Goal: Transaction & Acquisition: Purchase product/service

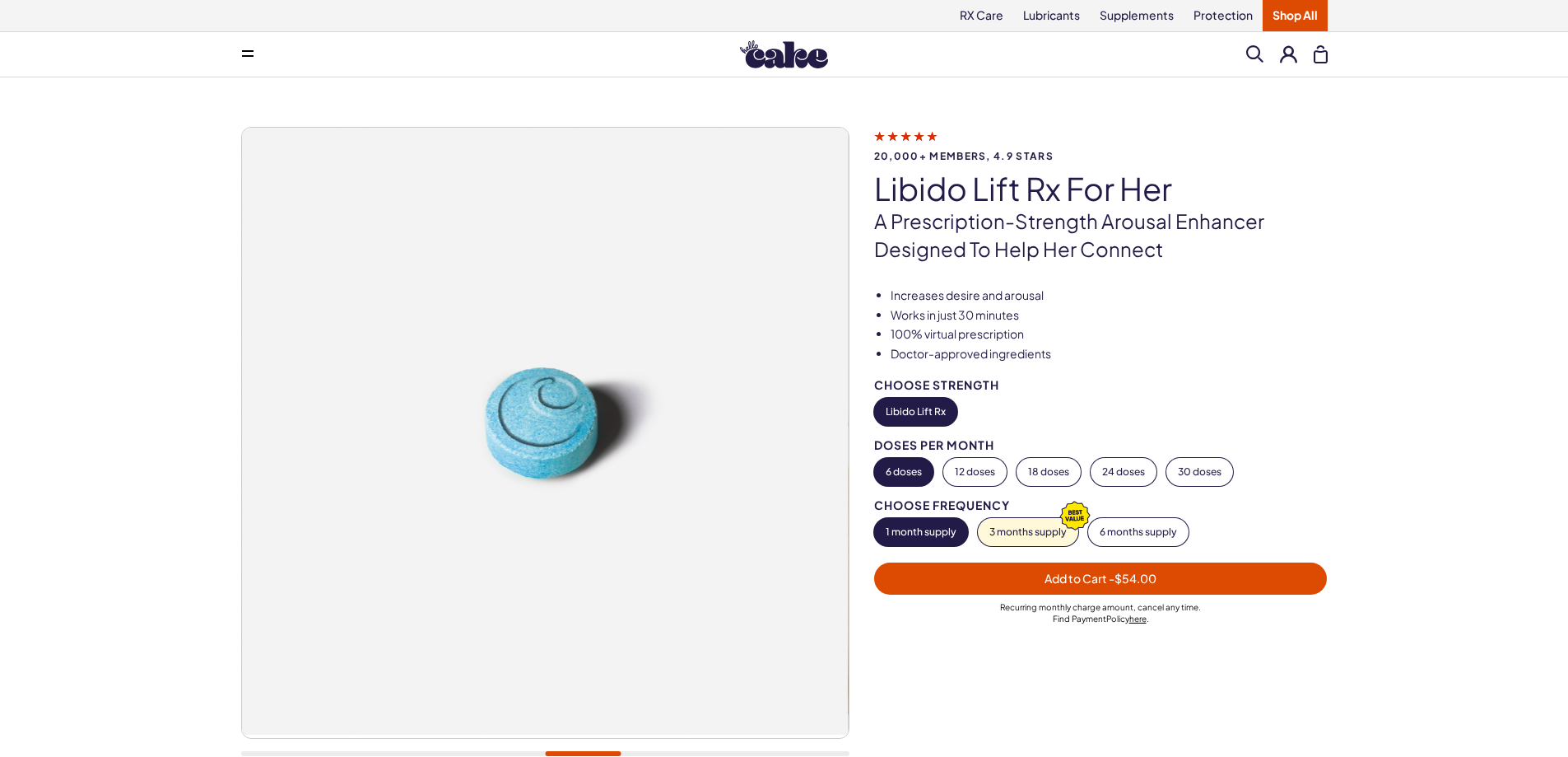
click at [919, 411] on button "Libido Lift Rx" at bounding box center [916, 412] width 84 height 28
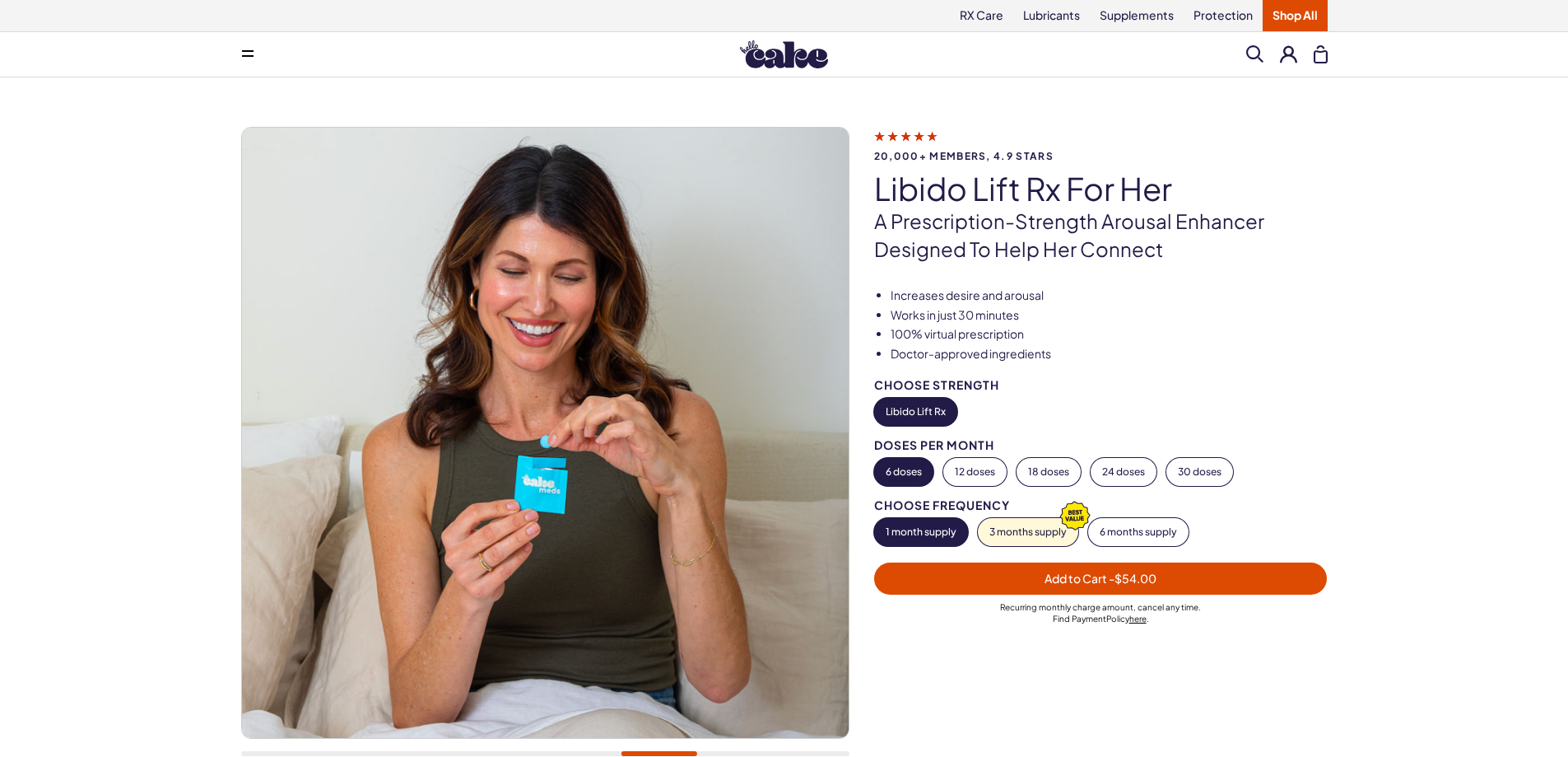
click at [933, 534] on button "1 month supply" at bounding box center [921, 532] width 94 height 28
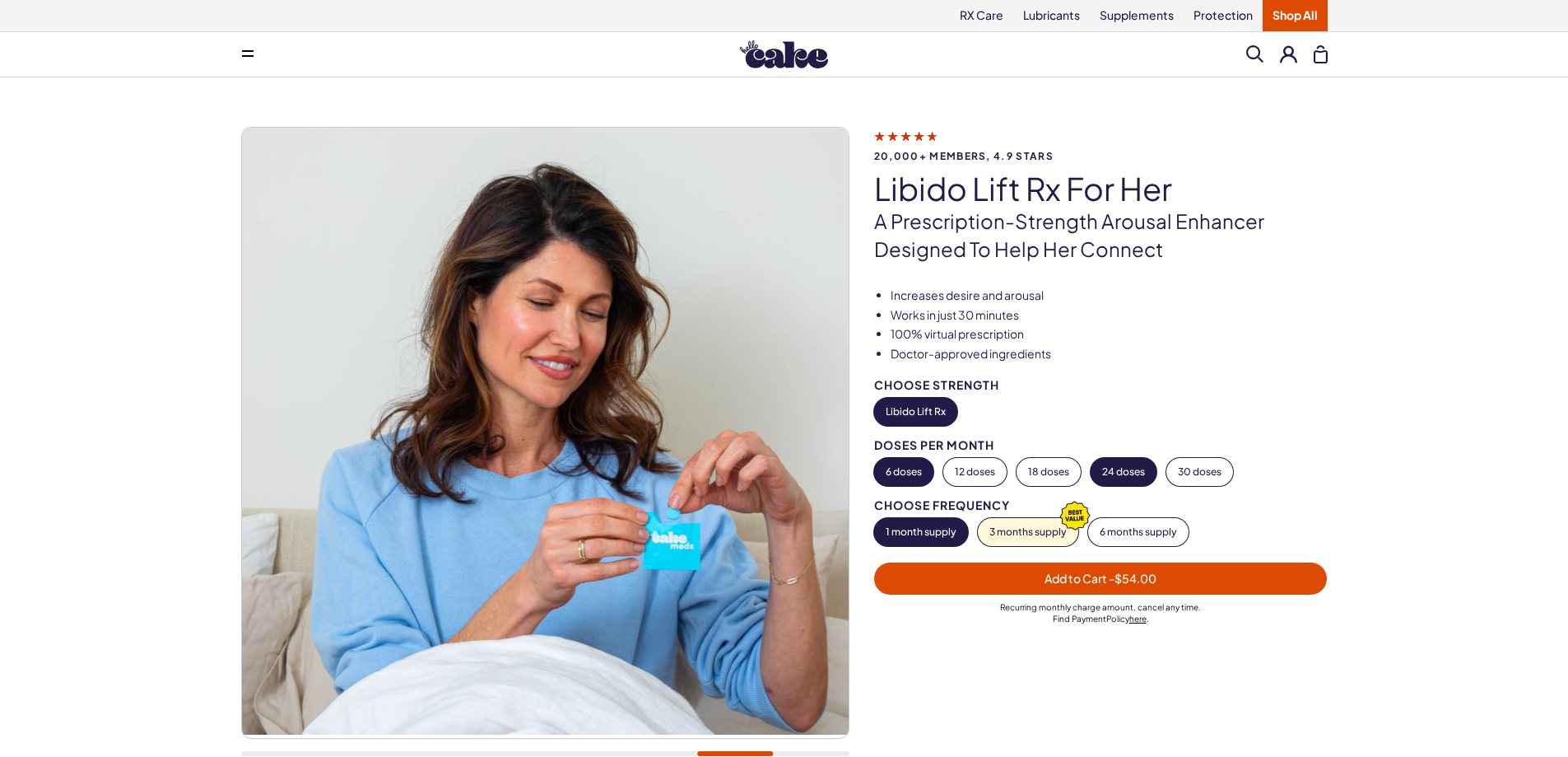
click at [1131, 478] on button "24 doses" at bounding box center [1123, 471] width 66 height 28
click at [1049, 470] on button "18 doses" at bounding box center [1049, 471] width 64 height 28
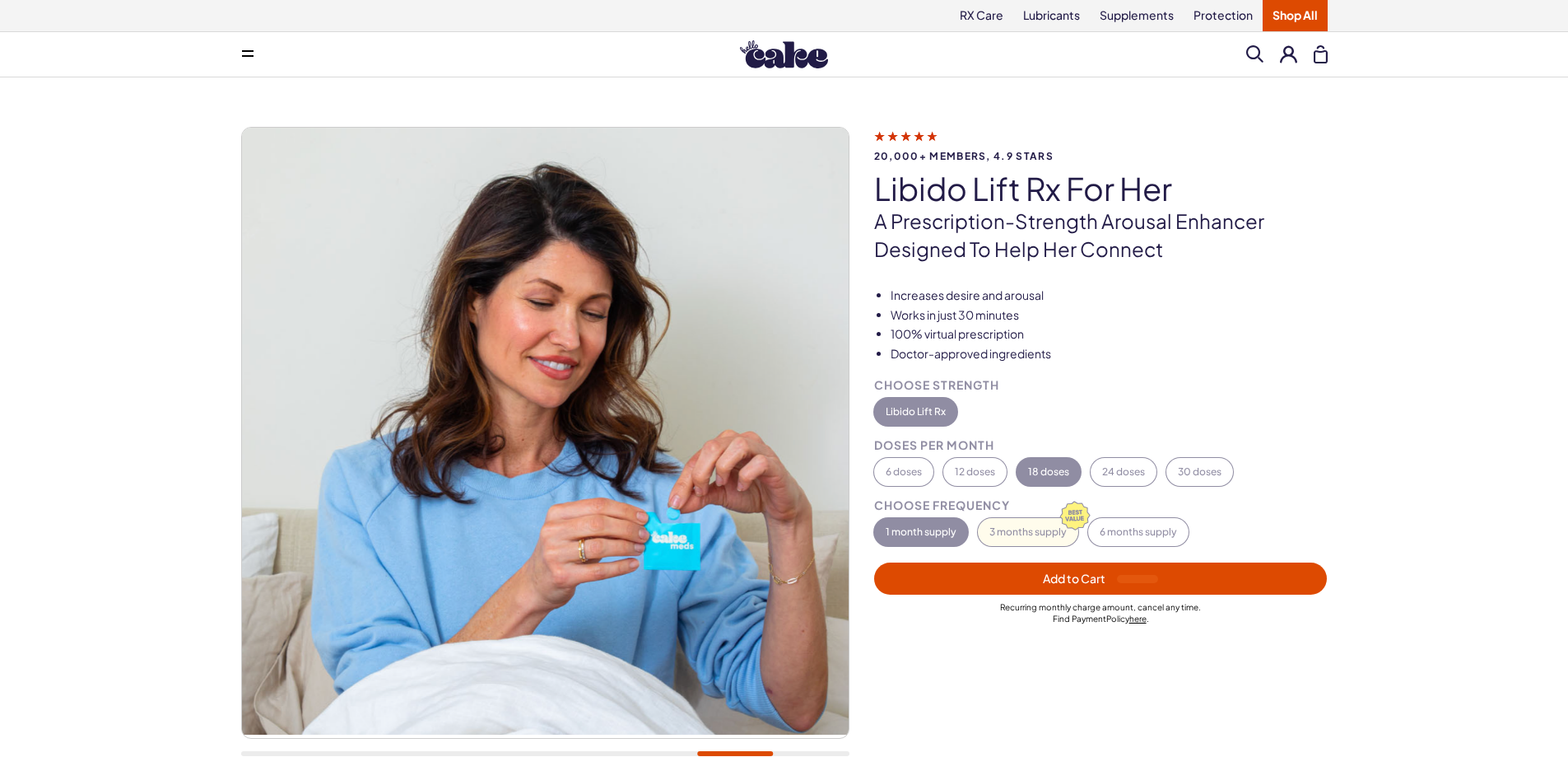
click at [1049, 470] on div "Choose Strength Libido Lift Rx Doses per Month 6 doses 12 doses 18 doses 24 dos…" at bounding box center [1101, 507] width 454 height 257
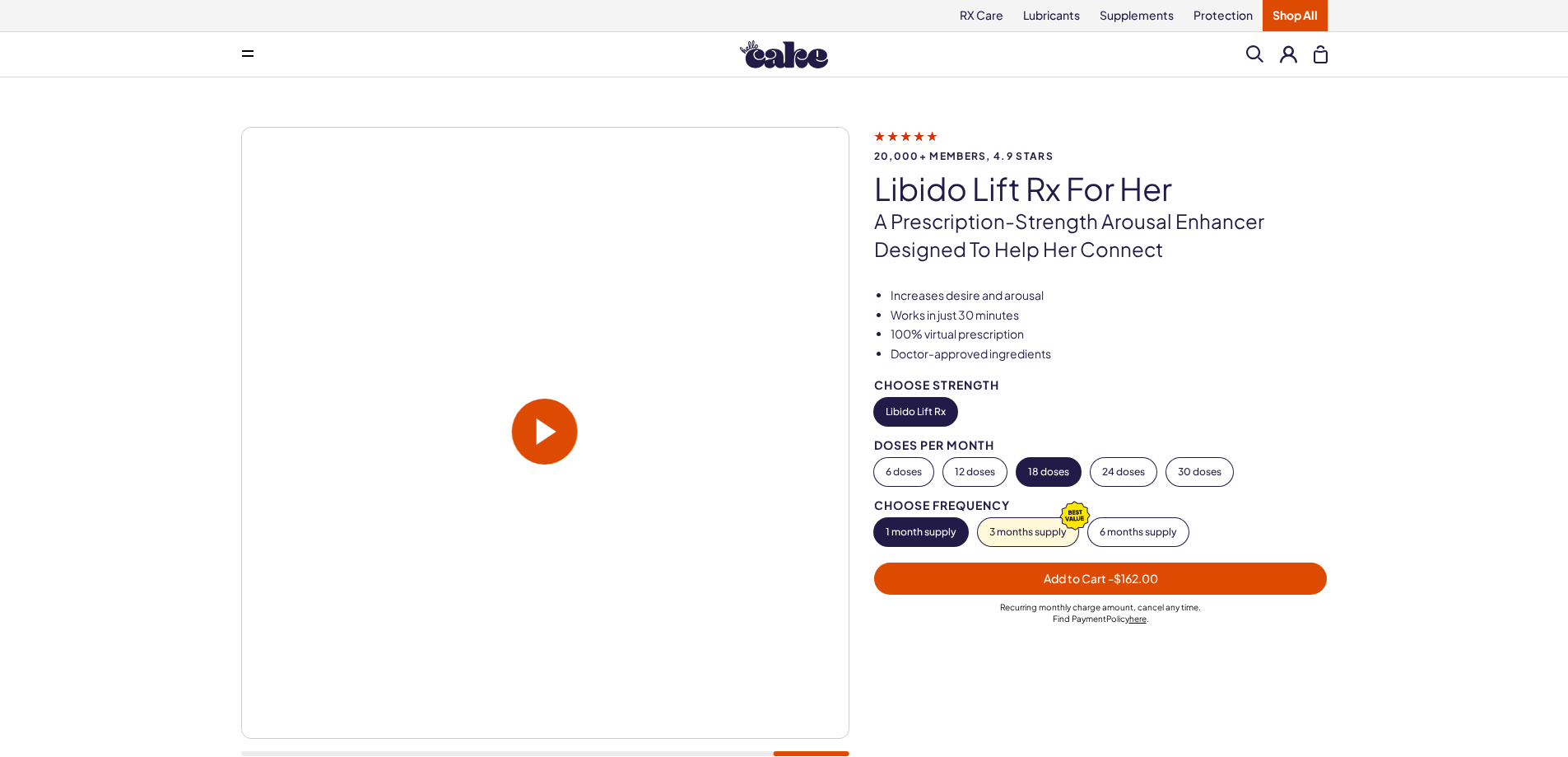
click at [917, 448] on div "Doses per Month" at bounding box center [1101, 445] width 454 height 12
click at [905, 469] on button "6 doses" at bounding box center [904, 471] width 60 height 28
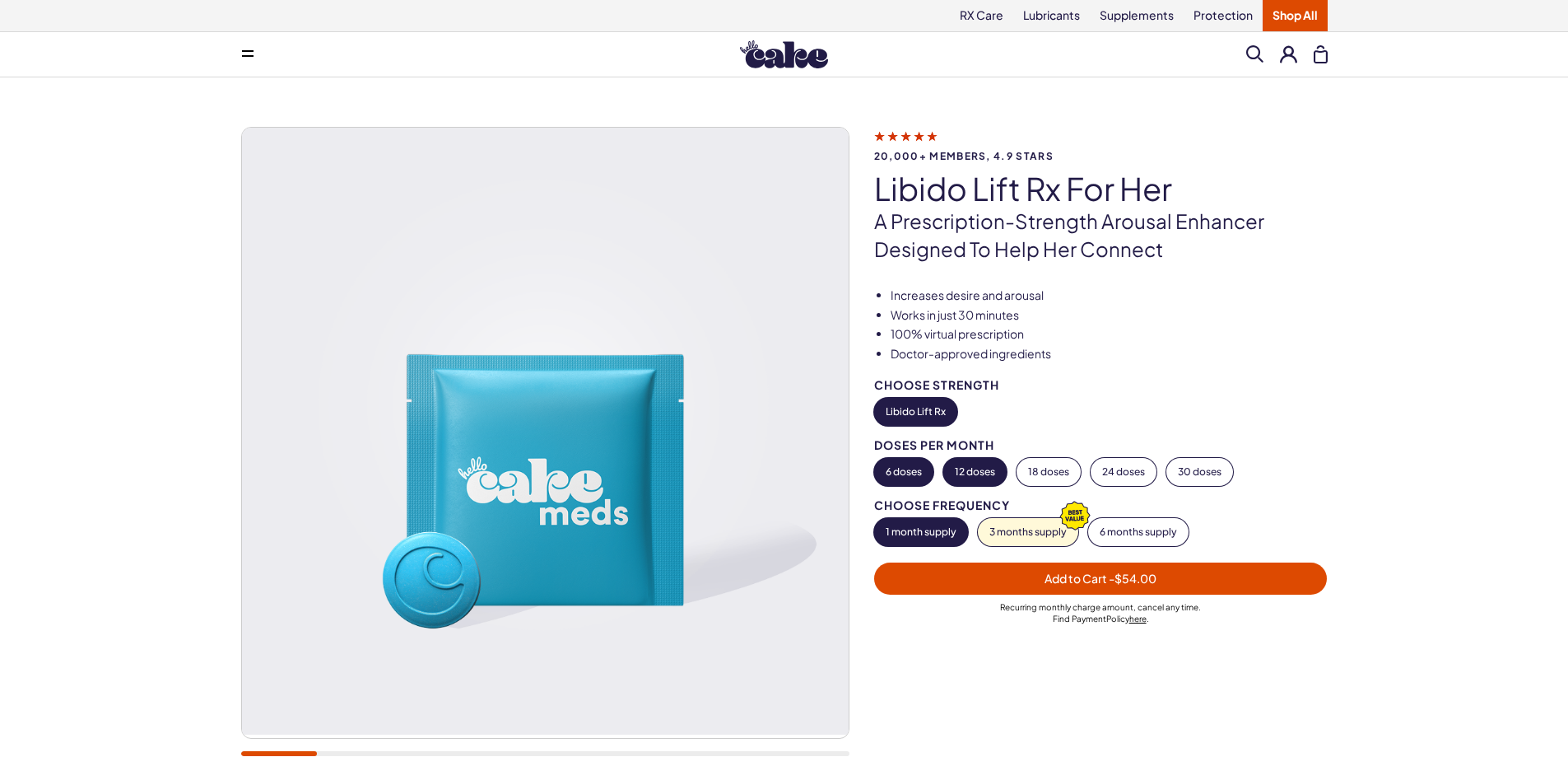
click at [979, 475] on button "12 doses" at bounding box center [975, 471] width 63 height 28
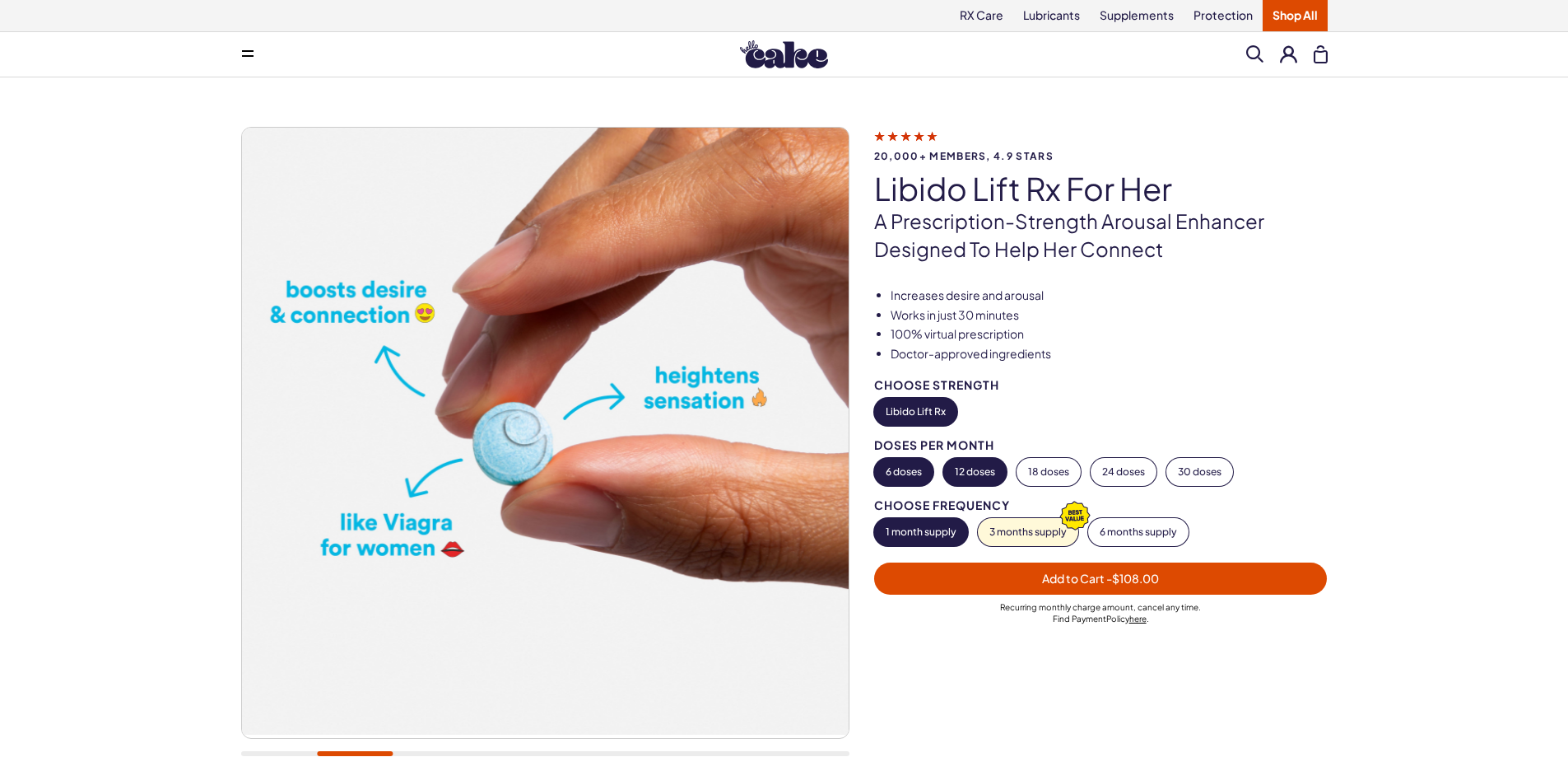
click at [908, 467] on button "6 doses" at bounding box center [904, 471] width 60 height 28
